Goal: Find specific page/section: Find specific page/section

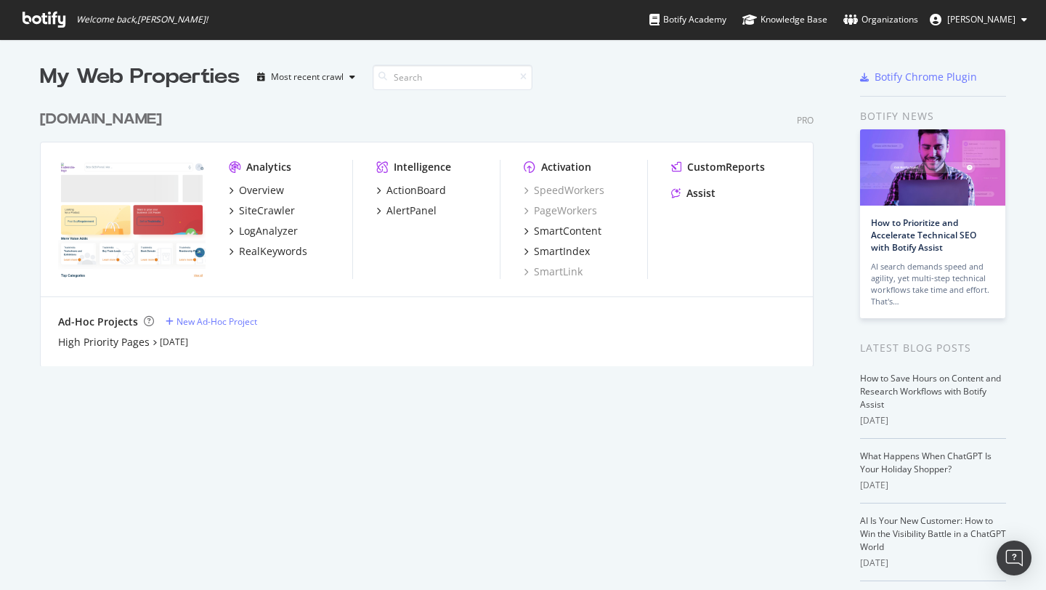
scroll to position [590, 1046]
click at [918, 25] on div "Organizations" at bounding box center [880, 19] width 75 height 15
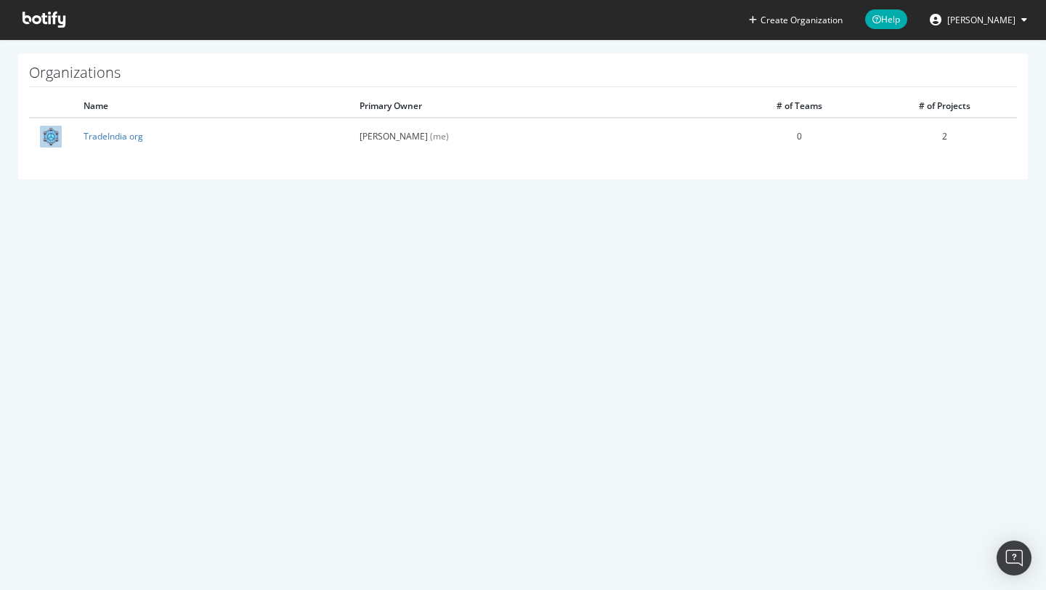
click at [999, 23] on span "[PERSON_NAME]" at bounding box center [981, 20] width 68 height 12
click at [44, 25] on icon at bounding box center [44, 20] width 43 height 16
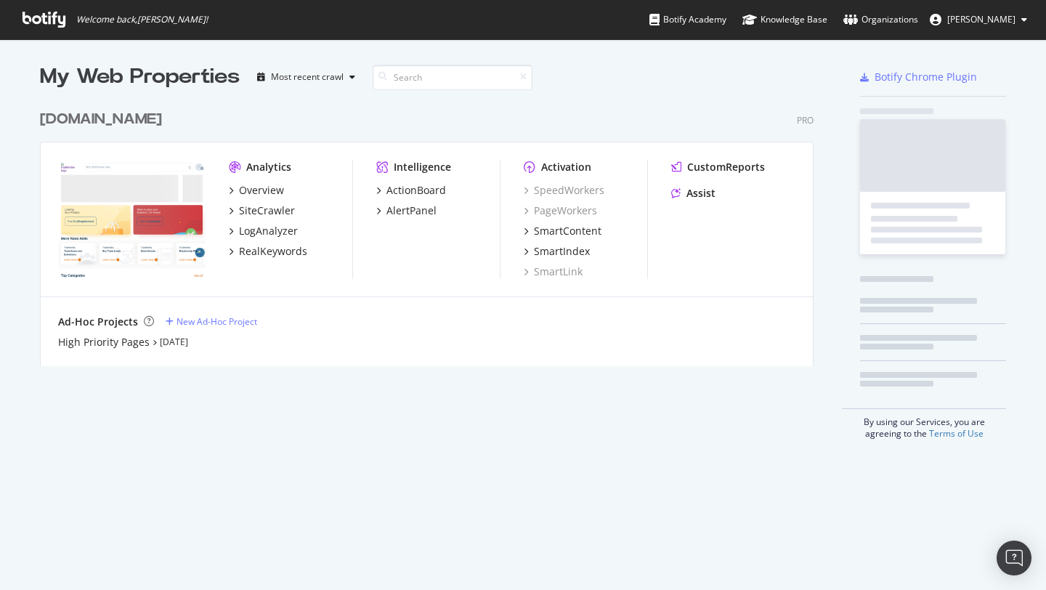
scroll to position [275, 785]
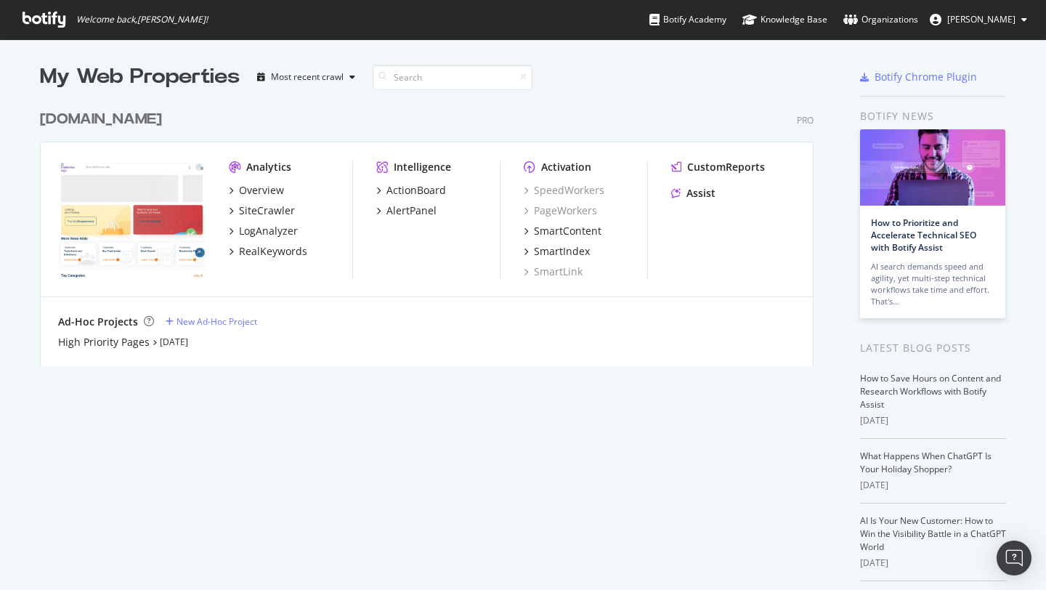
click at [1010, 23] on span "[PERSON_NAME]" at bounding box center [981, 19] width 68 height 12
